Goal: Transaction & Acquisition: Book appointment/travel/reservation

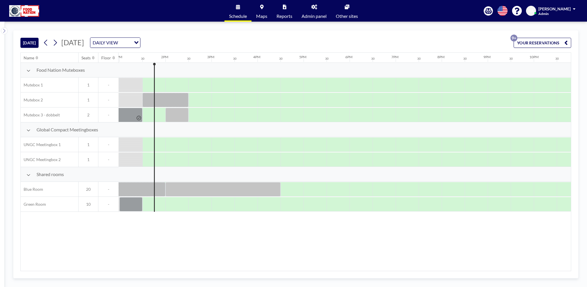
scroll to position [0, 599]
click at [160, 203] on div at bounding box center [159, 204] width 11 height 14
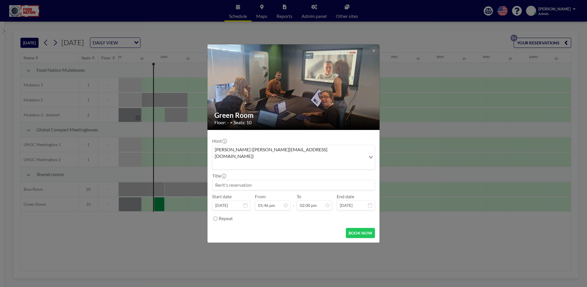
click at [160, 203] on div "Green Room Floor: - • Seats: 10 Host [PERSON_NAME] ([PERSON_NAME][EMAIL_ADDRESS…" at bounding box center [293, 143] width 587 height 287
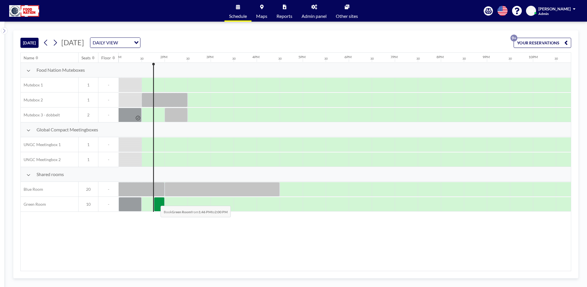
click at [156, 201] on div at bounding box center [159, 204] width 11 height 14
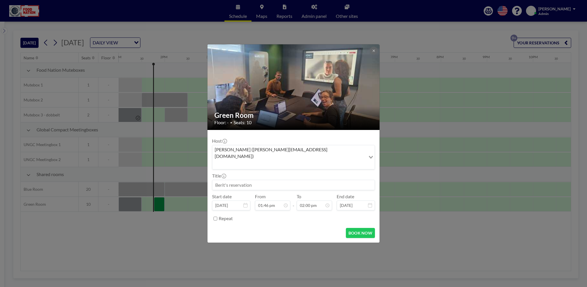
click at [234, 180] on input at bounding box center [293, 185] width 162 height 10
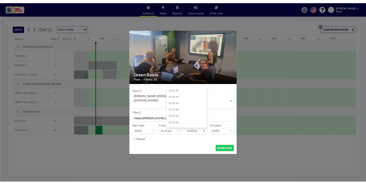
scroll to position [287, 0]
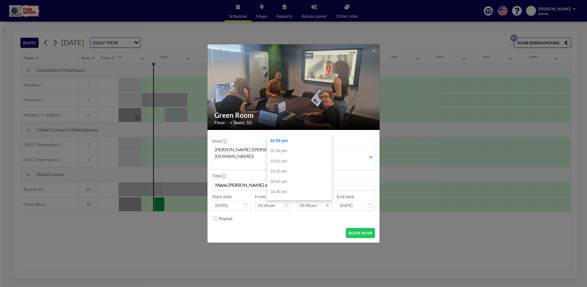
type input "Møde [PERSON_NAME] og [PERSON_NAME]"
click at [307, 200] on input "02:00 pm" at bounding box center [314, 205] width 35 height 10
click at [305, 200] on input "02:00 pm" at bounding box center [314, 205] width 35 height 10
drag, startPoint x: 306, startPoint y: 198, endPoint x: 309, endPoint y: 197, distance: 3.8
click at [309, 200] on input "02:00 pm" at bounding box center [314, 205] width 35 height 10
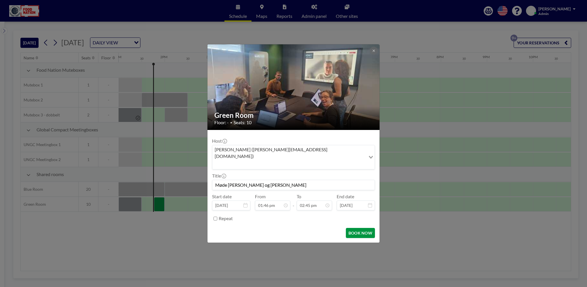
type input "02:45 pm"
click at [358, 228] on button "BOOK NOW" at bounding box center [360, 233] width 29 height 10
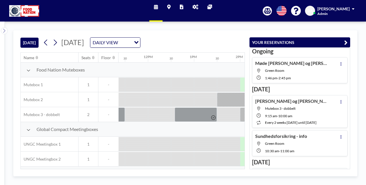
scroll to position [0, 524]
click at [55, 43] on icon at bounding box center [54, 42] width 5 height 9
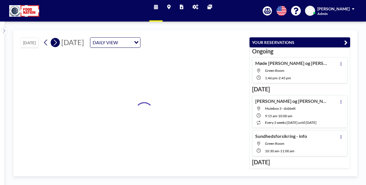
click at [55, 43] on icon at bounding box center [54, 42] width 5 height 9
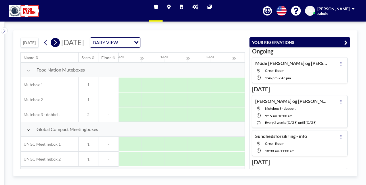
click at [54, 43] on icon at bounding box center [54, 42] width 5 height 9
click at [347, 42] on icon "button" at bounding box center [345, 42] width 3 height 7
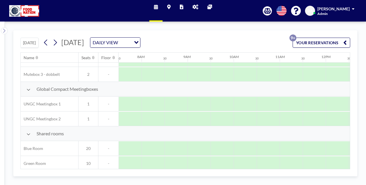
scroll to position [44, 345]
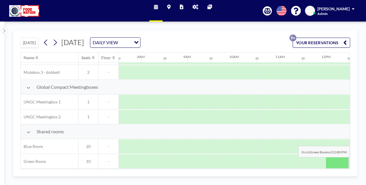
click at [330, 161] on div at bounding box center [337, 162] width 23 height 14
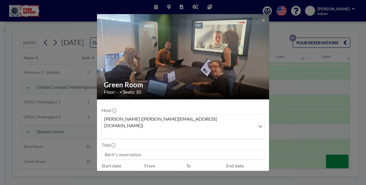
click at [330, 161] on div "Green Room Floor: - • Seats: 10 Host [PERSON_NAME] ([PERSON_NAME][EMAIL_ADDRESS…" at bounding box center [183, 92] width 366 height 185
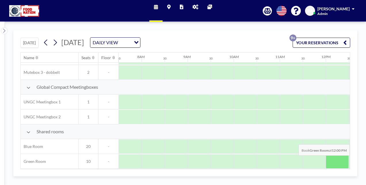
click at [337, 159] on div at bounding box center [337, 162] width 23 height 14
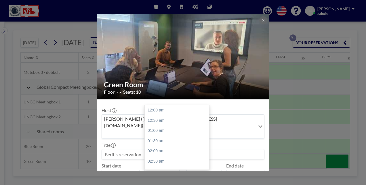
scroll to position [246, 0]
click at [166, 116] on div "12:30 pm" at bounding box center [178, 121] width 67 height 10
type input "12:30 pm"
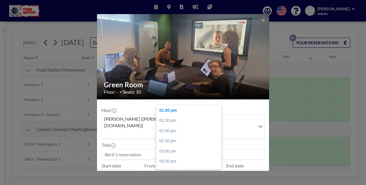
scroll to position [0, 553]
click at [184, 116] on div "01:30 pm" at bounding box center [190, 121] width 67 height 10
type input "01:30 pm"
click at [167, 150] on input at bounding box center [183, 155] width 162 height 10
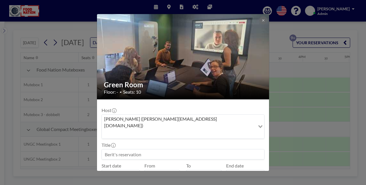
drag, startPoint x: 151, startPoint y: 141, endPoint x: 146, endPoint y: 139, distance: 5.4
click at [142, 150] on input at bounding box center [183, 155] width 162 height 10
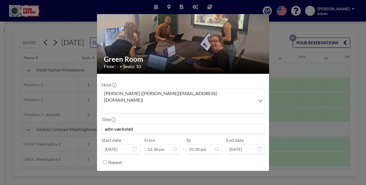
scroll to position [277, 0]
type input "adm værksted"
click at [242, 172] on button "BOOK NOW" at bounding box center [249, 177] width 29 height 10
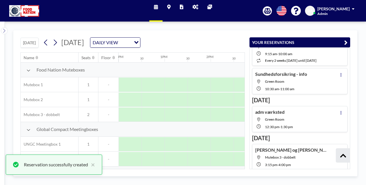
scroll to position [76, 0]
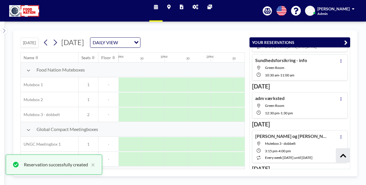
click at [345, 41] on icon "button" at bounding box center [345, 42] width 3 height 7
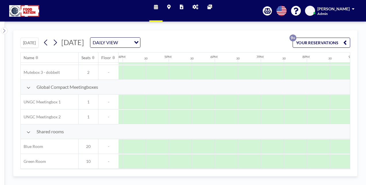
scroll to position [44, 877]
click at [58, 41] on icon at bounding box center [54, 42] width 5 height 9
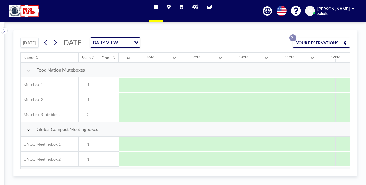
scroll to position [0, 345]
click at [345, 41] on icon "button" at bounding box center [344, 42] width 3 height 7
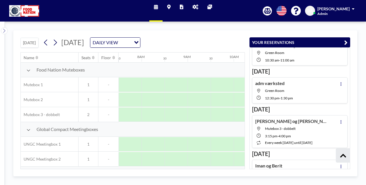
scroll to position [0, 0]
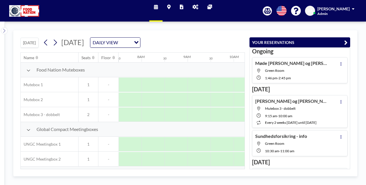
click at [348, 43] on button "YOUR RESERVATIONS" at bounding box center [300, 42] width 101 height 10
